Goal: Task Accomplishment & Management: Use online tool/utility

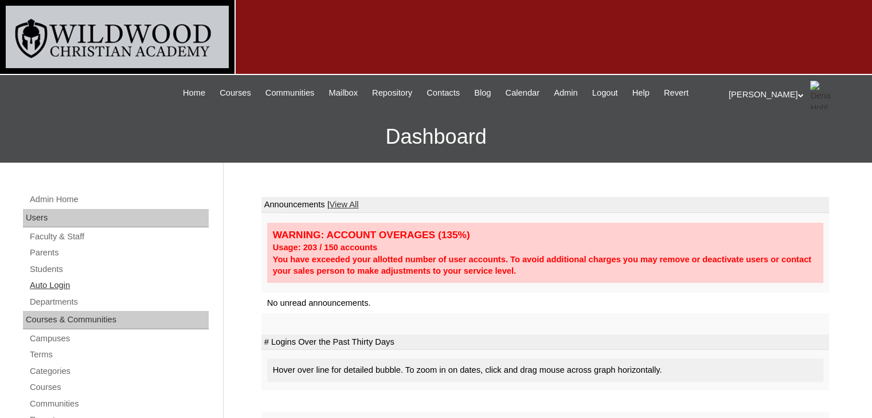
click at [44, 287] on link "Auto Login" at bounding box center [119, 286] width 180 height 14
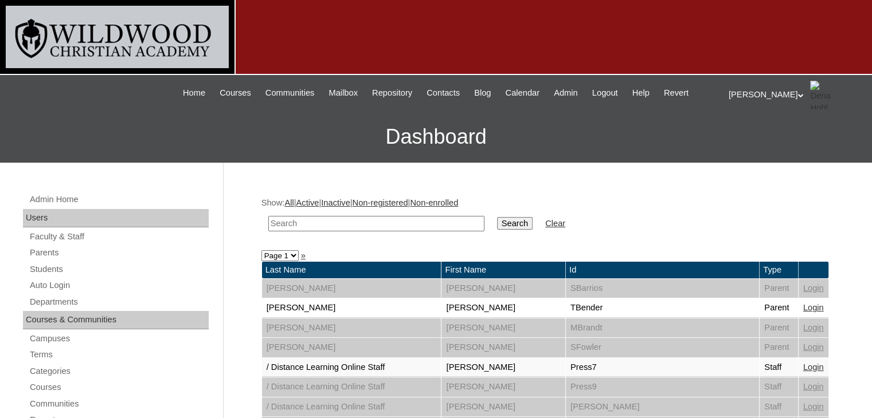
click at [289, 223] on input "text" at bounding box center [376, 223] width 216 height 15
type input "[PERSON_NAME]"
click at [497, 228] on input "Search" at bounding box center [515, 223] width 36 height 13
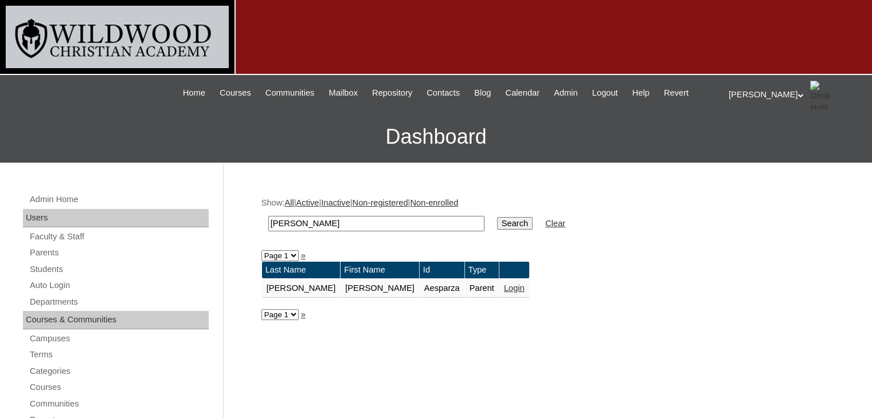
click at [504, 288] on link "Login" at bounding box center [514, 288] width 21 height 9
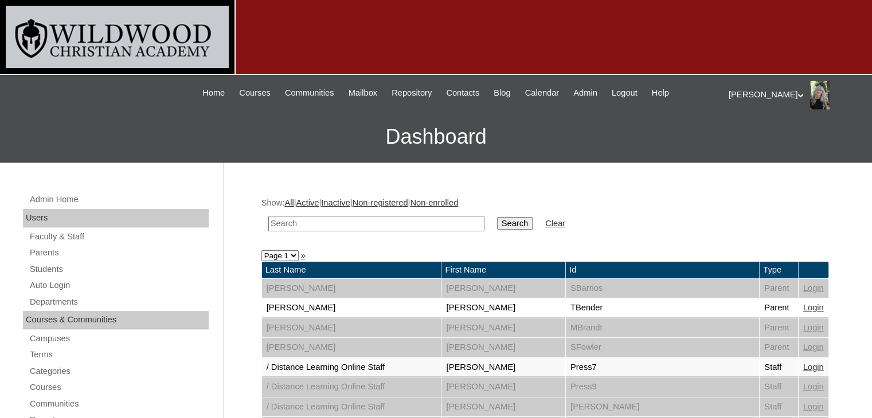
click at [807, 307] on link "Login" at bounding box center [813, 307] width 21 height 9
